Goal: Task Accomplishment & Management: Use online tool/utility

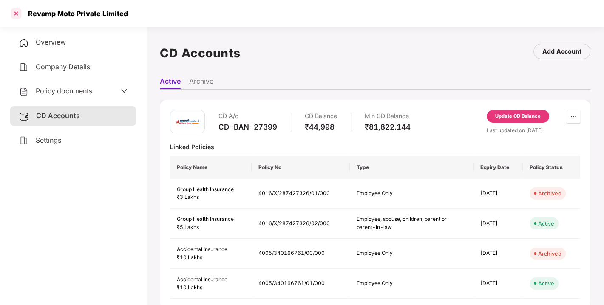
click at [11, 14] on div at bounding box center [16, 14] width 14 height 14
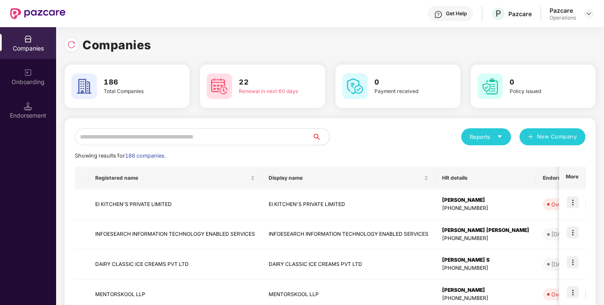
click at [121, 142] on input "text" at bounding box center [194, 136] width 238 height 17
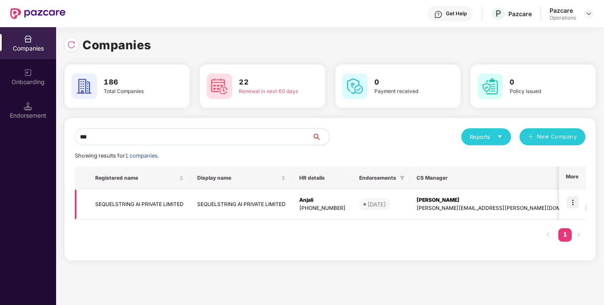
type input "***"
click at [575, 203] on img at bounding box center [572, 202] width 12 height 12
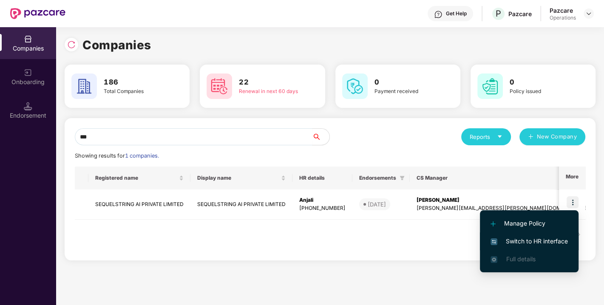
click at [517, 238] on span "Switch to HR interface" at bounding box center [528, 241] width 77 height 9
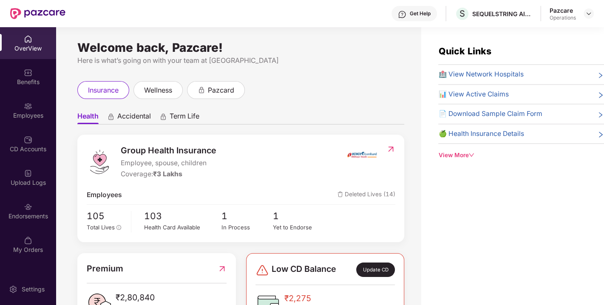
click at [40, 219] on div "Endorsements" at bounding box center [28, 216] width 56 height 8
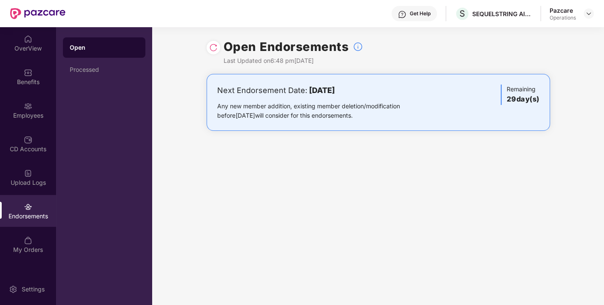
click at [213, 47] on img at bounding box center [213, 47] width 8 height 8
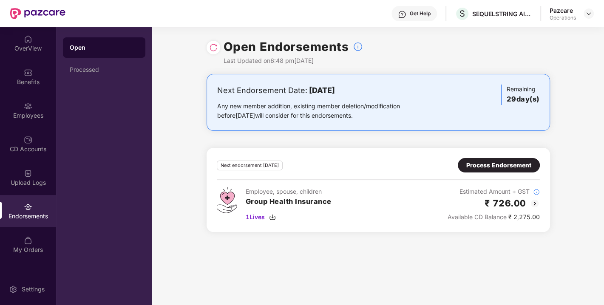
click at [494, 164] on div "Process Endorsement" at bounding box center [498, 165] width 65 height 9
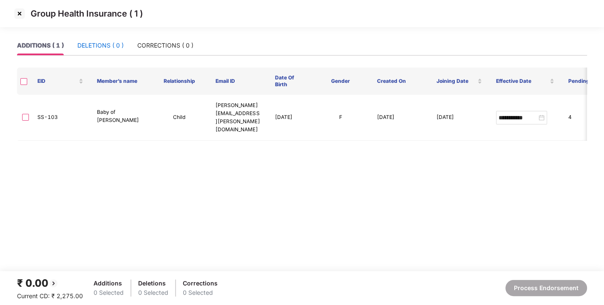
click at [99, 43] on div "DELETIONS ( 0 )" at bounding box center [100, 45] width 46 height 9
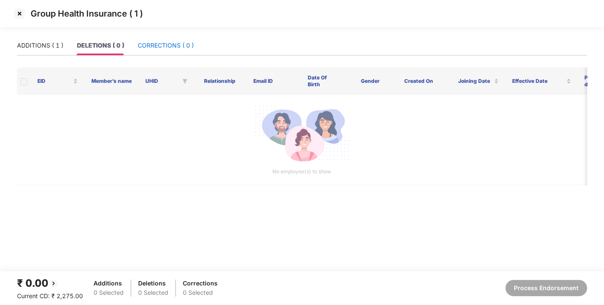
click at [164, 45] on div "CORRECTIONS ( 0 )" at bounding box center [166, 45] width 56 height 9
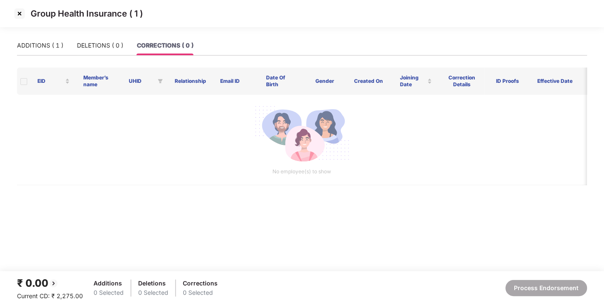
click at [64, 46] on div "ADDITIONS ( 1 ) DELETIONS ( 0 ) CORRECTIONS ( 0 )" at bounding box center [105, 46] width 176 height 20
click at [46, 46] on div "ADDITIONS ( 1 )" at bounding box center [40, 45] width 46 height 9
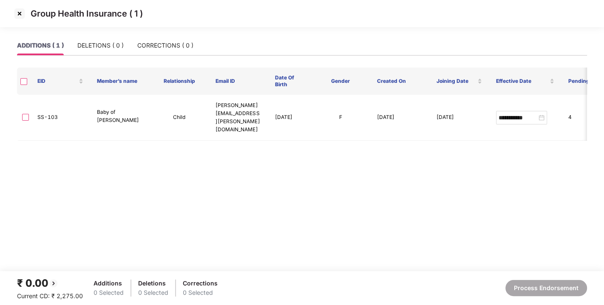
click at [20, 11] on img at bounding box center [20, 14] width 14 height 14
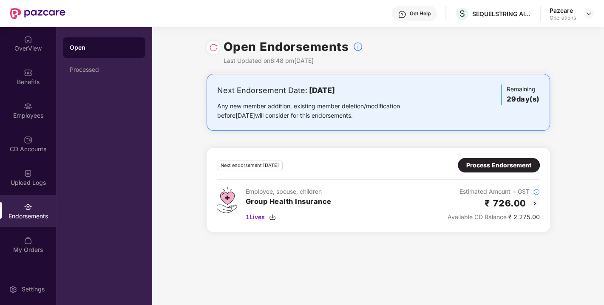
click at [216, 48] on img at bounding box center [213, 47] width 8 height 8
click at [274, 215] on img at bounding box center [272, 217] width 7 height 7
click at [487, 163] on div "Process Endorsement" at bounding box center [498, 165] width 65 height 9
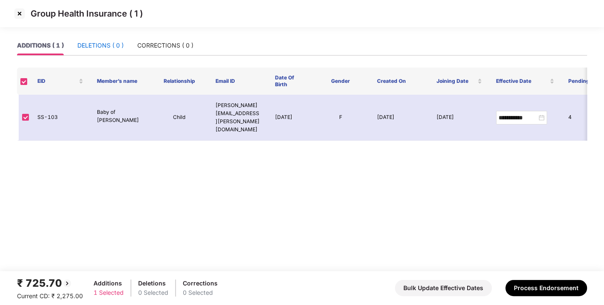
click at [97, 46] on div "DELETIONS ( 0 )" at bounding box center [100, 45] width 46 height 9
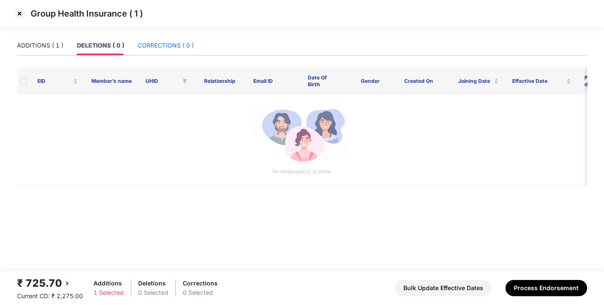
click at [182, 42] on div "CORRECTIONS ( 0 )" at bounding box center [166, 45] width 56 height 9
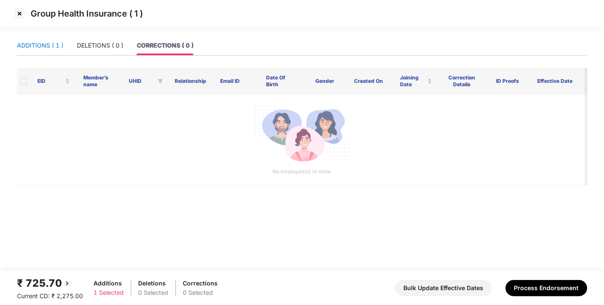
click at [34, 45] on div "ADDITIONS ( 1 )" at bounding box center [40, 45] width 46 height 9
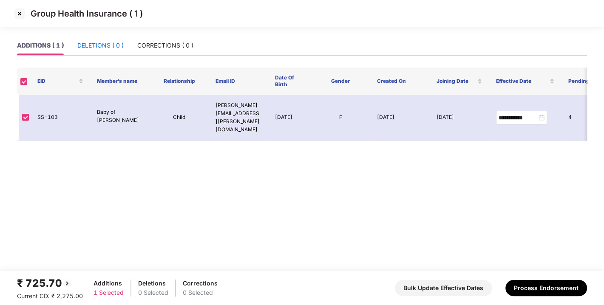
click at [102, 41] on div "DELETIONS ( 0 )" at bounding box center [100, 45] width 46 height 9
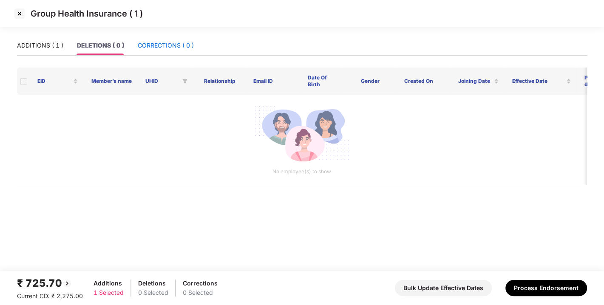
click at [167, 46] on div "CORRECTIONS ( 0 )" at bounding box center [166, 45] width 56 height 9
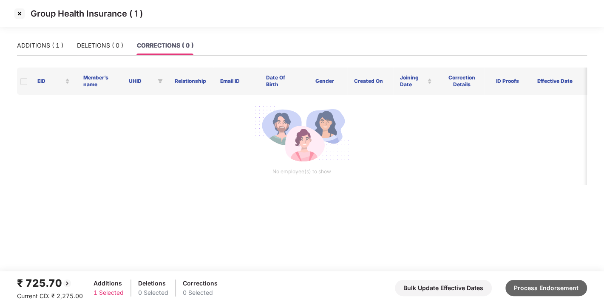
click at [528, 285] on button "Process Endorsement" at bounding box center [546, 288] width 82 height 16
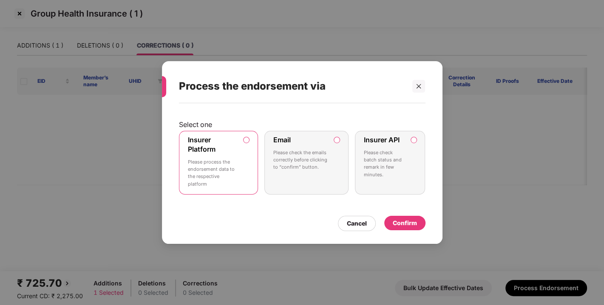
click at [405, 220] on div "Confirm" at bounding box center [405, 222] width 24 height 9
